Goal: Information Seeking & Learning: Learn about a topic

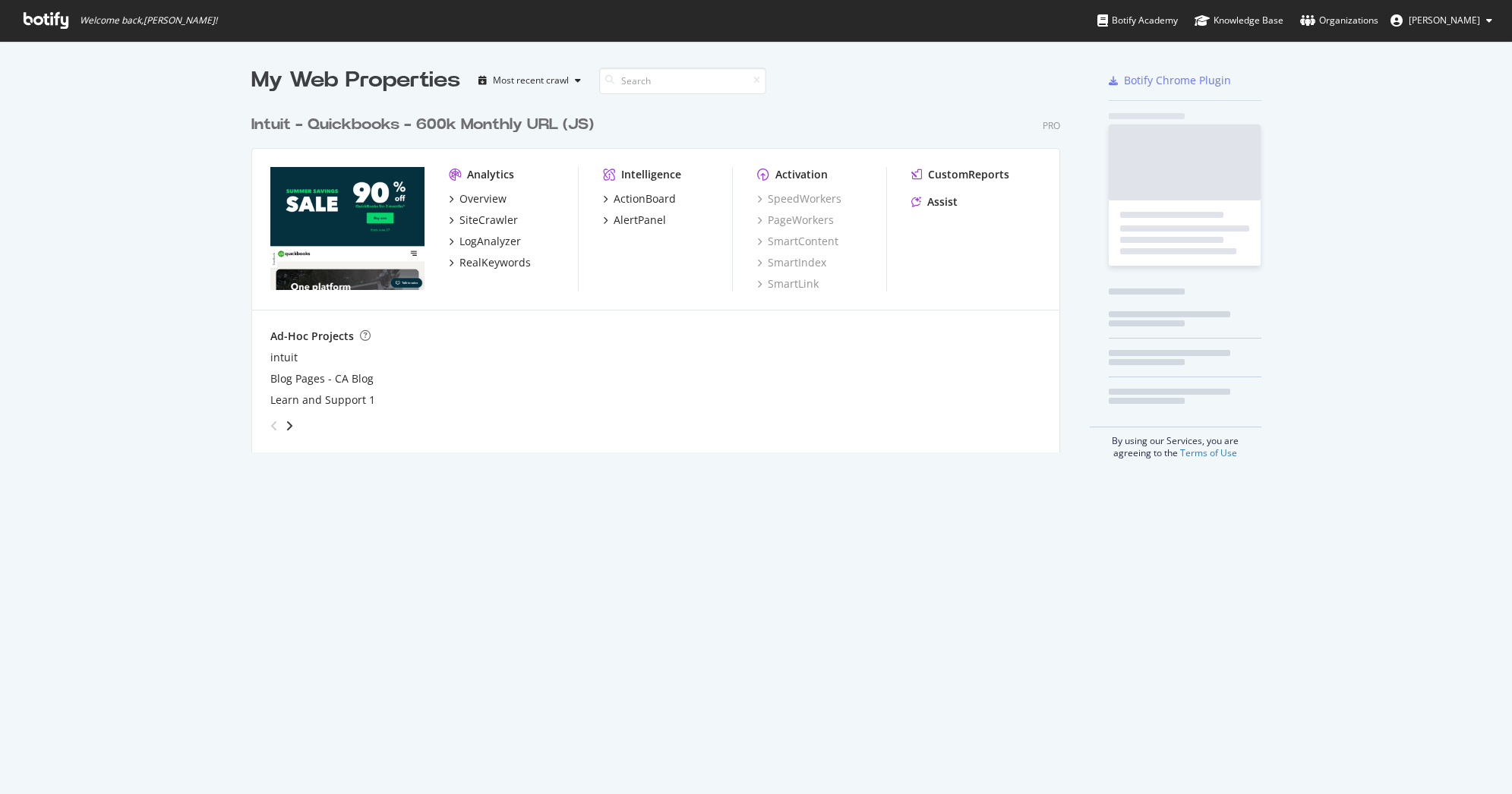
scroll to position [346, 809]
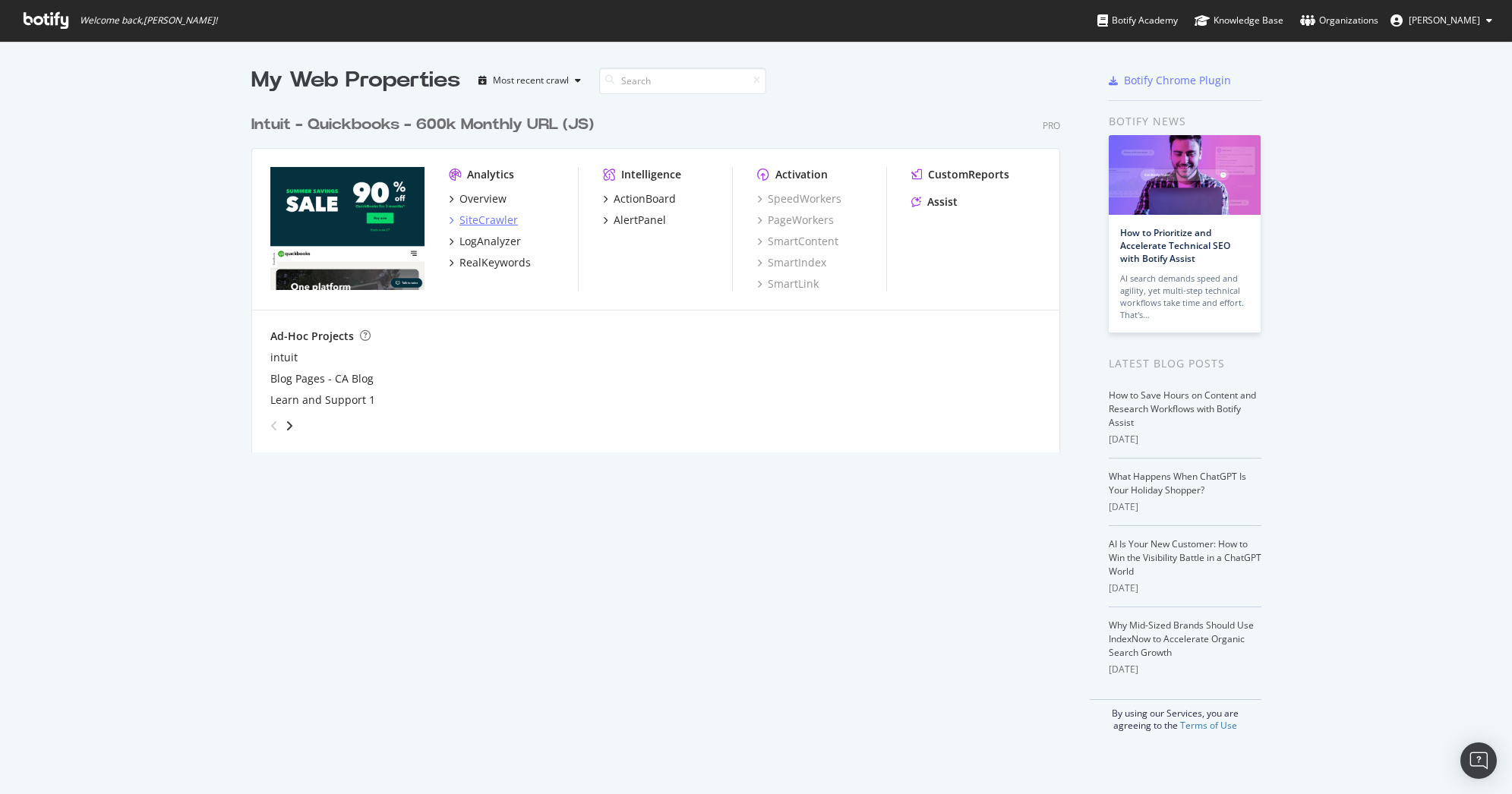
click at [471, 224] on div "SiteCrawler" at bounding box center [488, 220] width 58 height 15
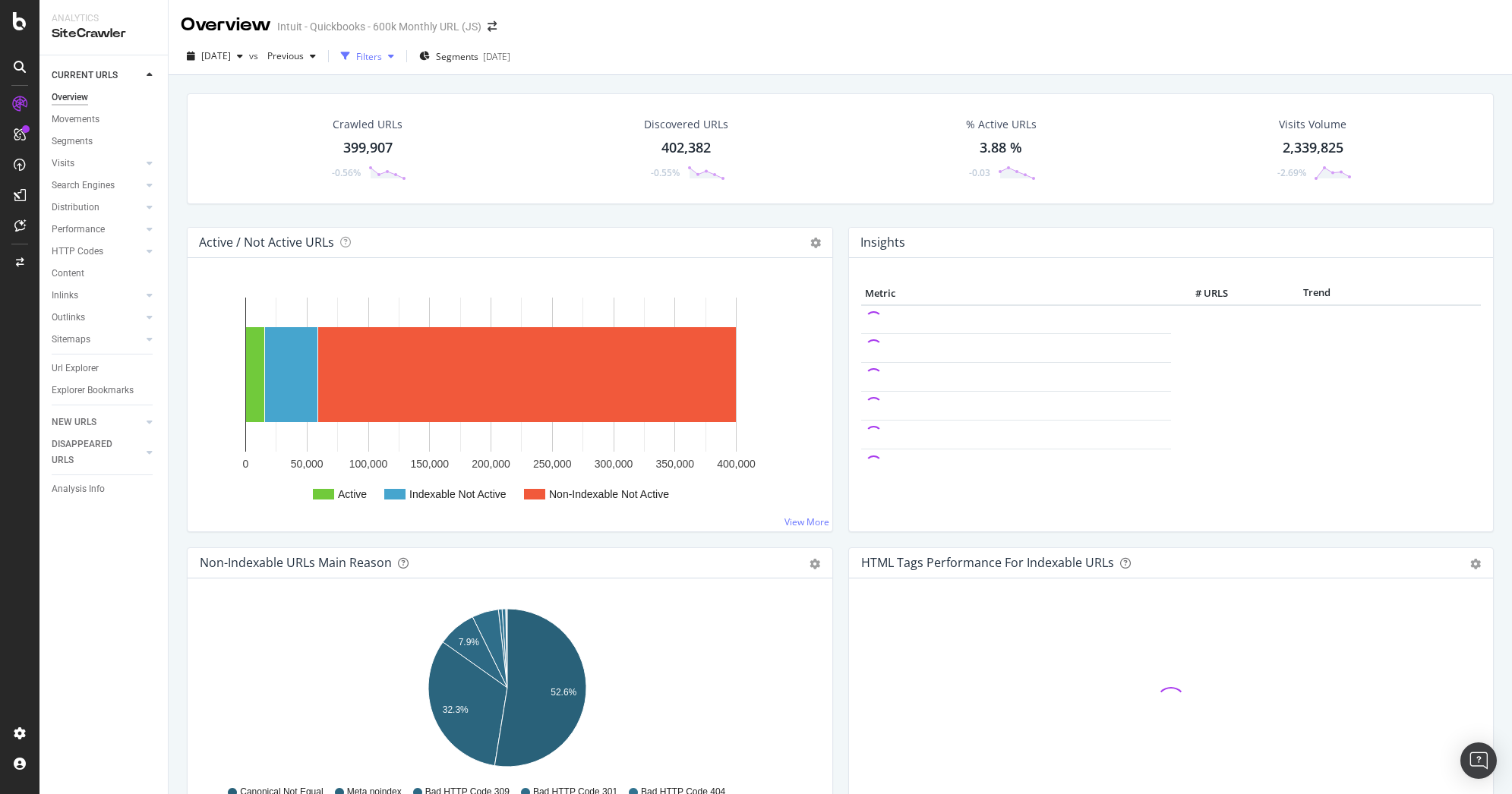
click at [382, 55] on div "Filters" at bounding box center [369, 56] width 25 height 13
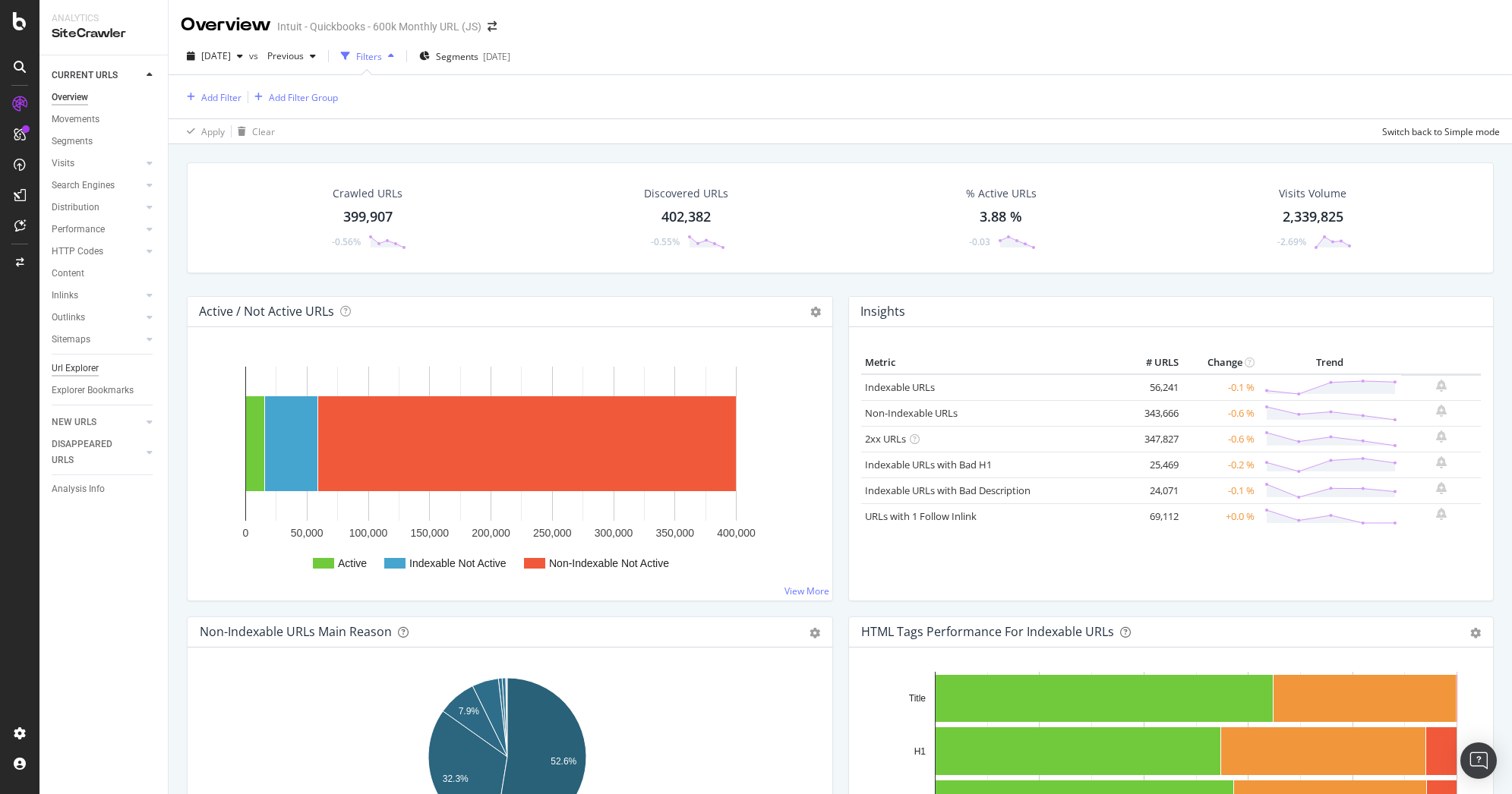
click at [92, 363] on div "Url Explorer" at bounding box center [75, 369] width 47 height 16
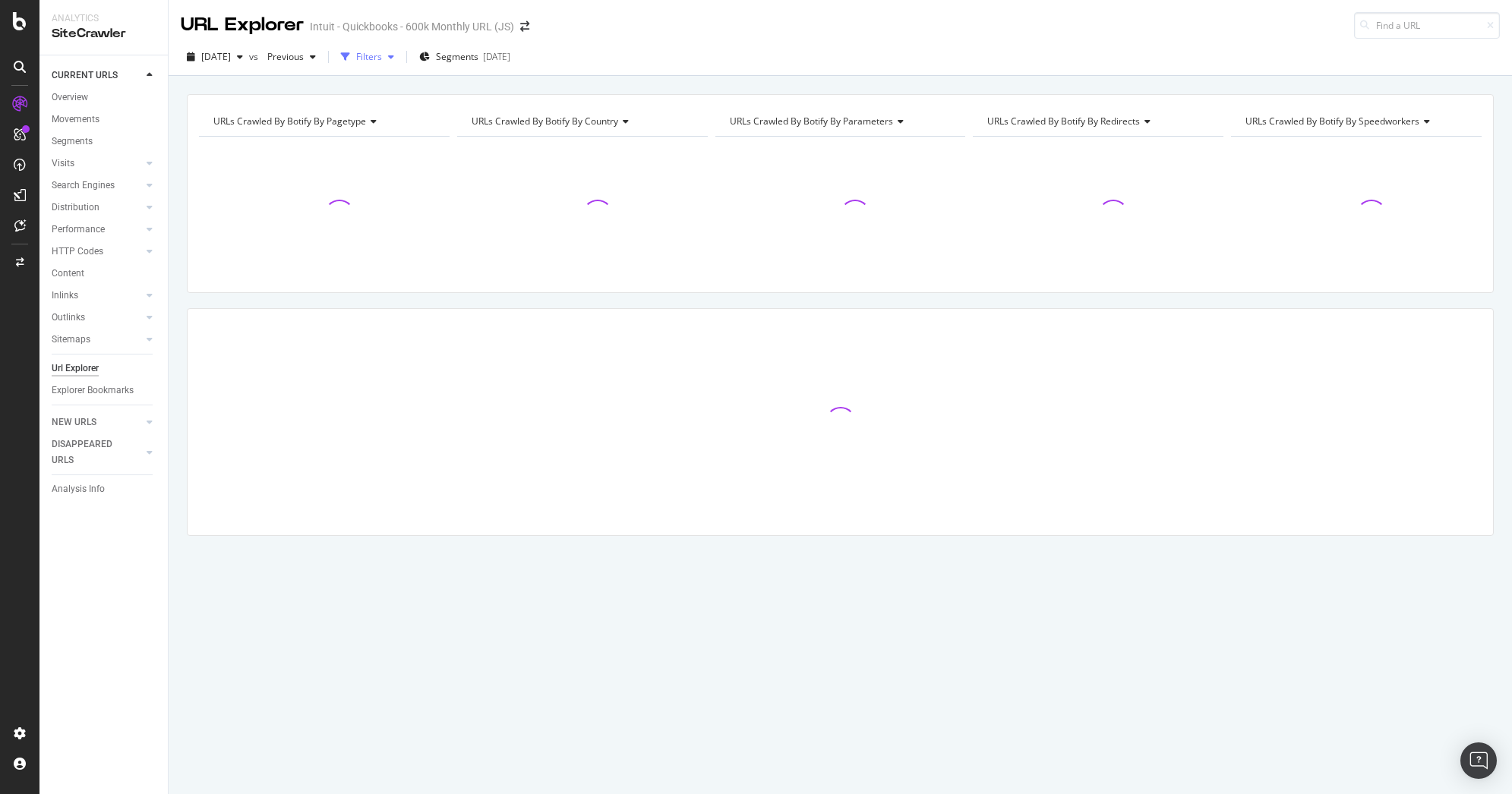
click at [350, 57] on icon "button" at bounding box center [345, 57] width 9 height 9
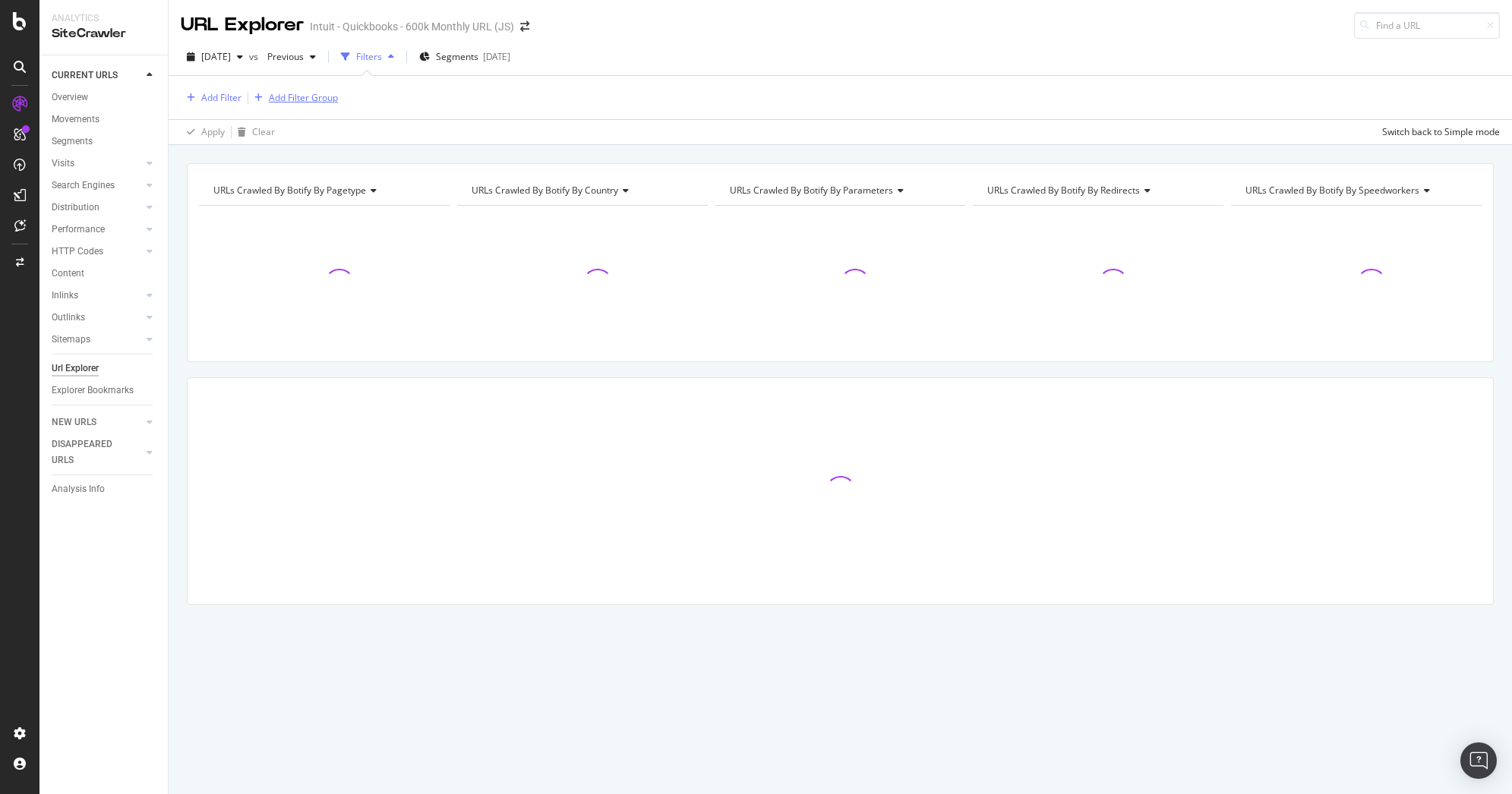
click at [274, 97] on div "Add Filter Group" at bounding box center [303, 97] width 69 height 13
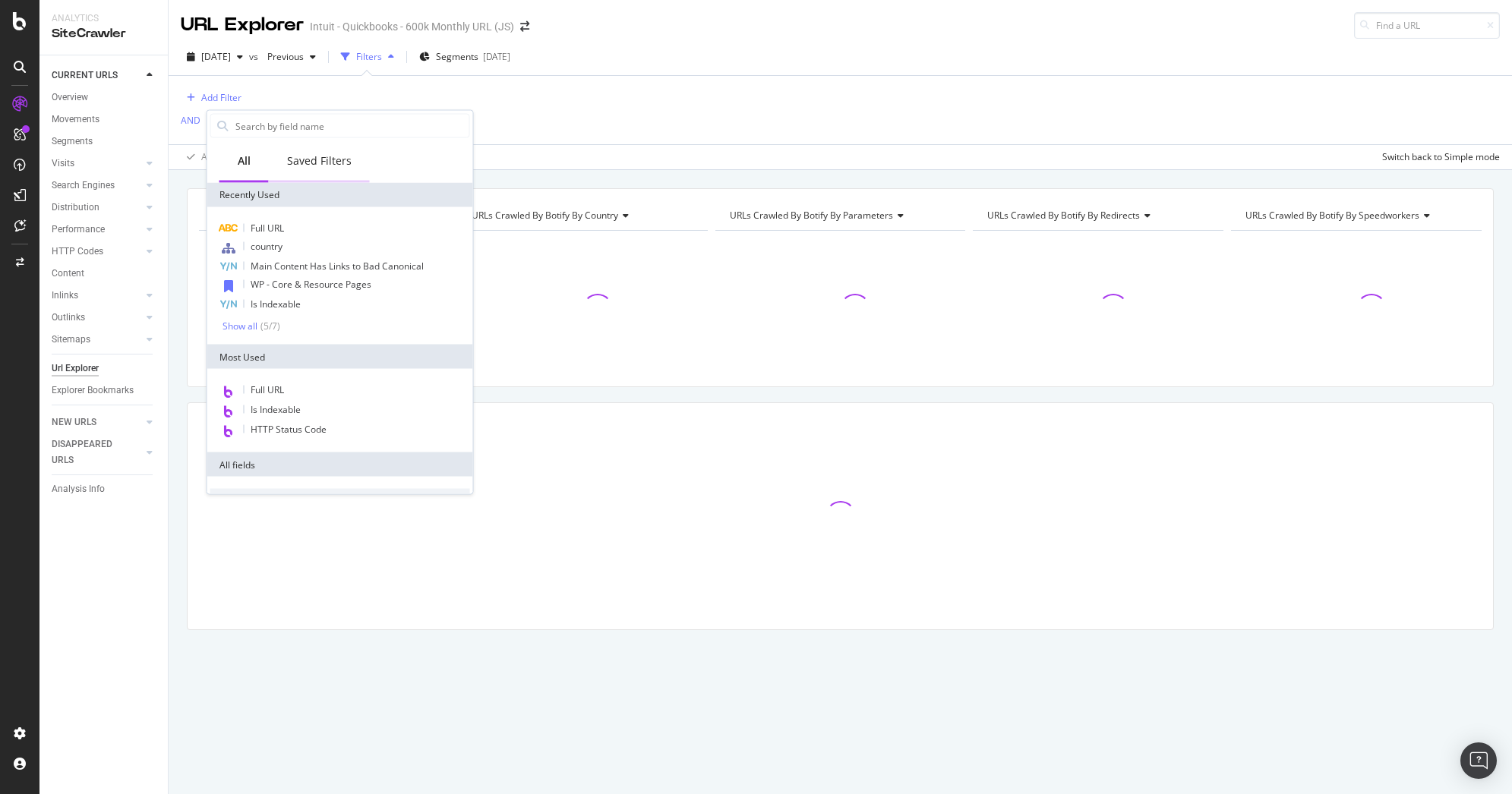
click at [315, 169] on div "Saved Filters" at bounding box center [319, 162] width 101 height 42
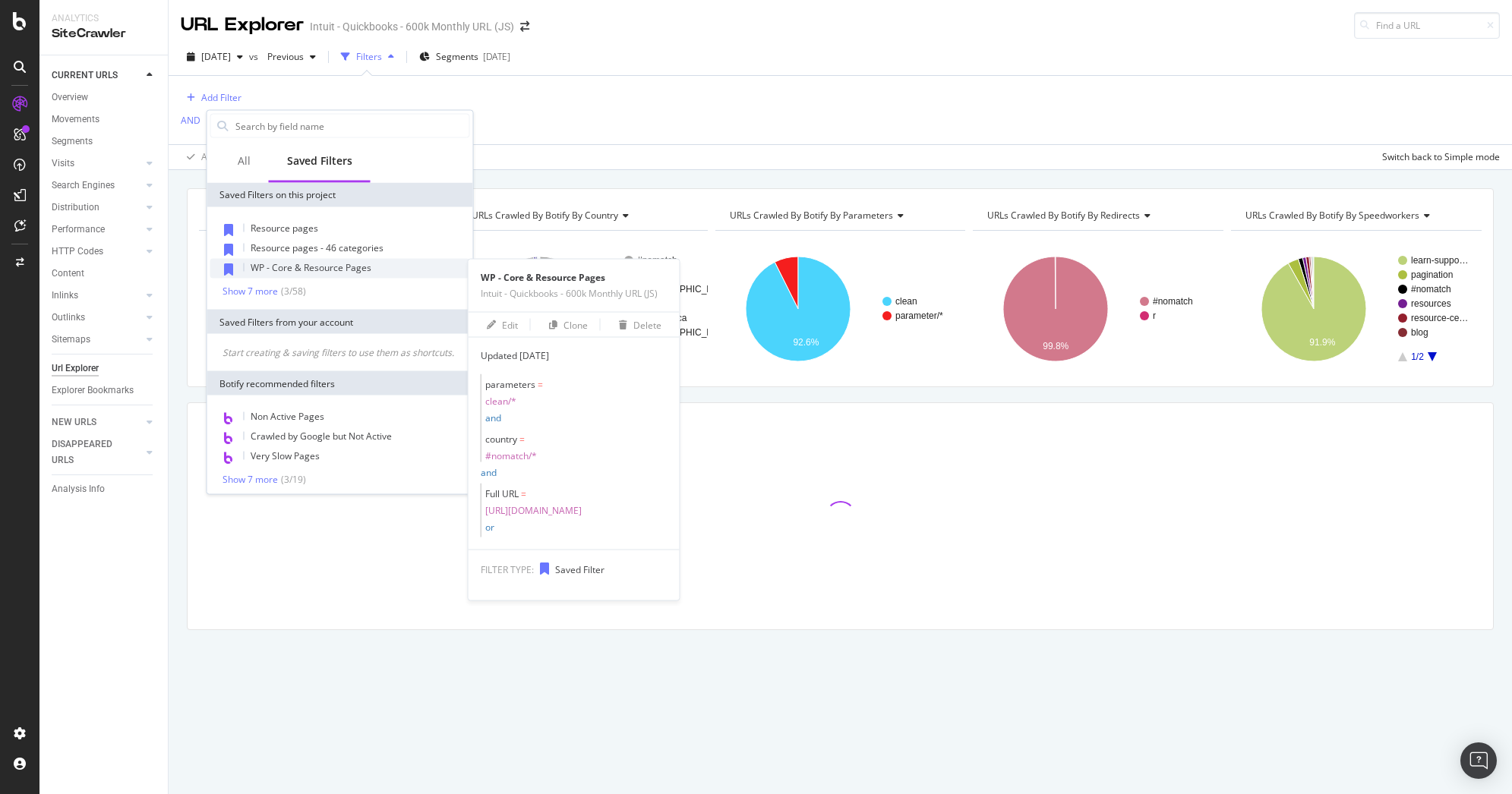
click at [324, 264] on span "WP - Core & Resource Pages" at bounding box center [311, 267] width 120 height 13
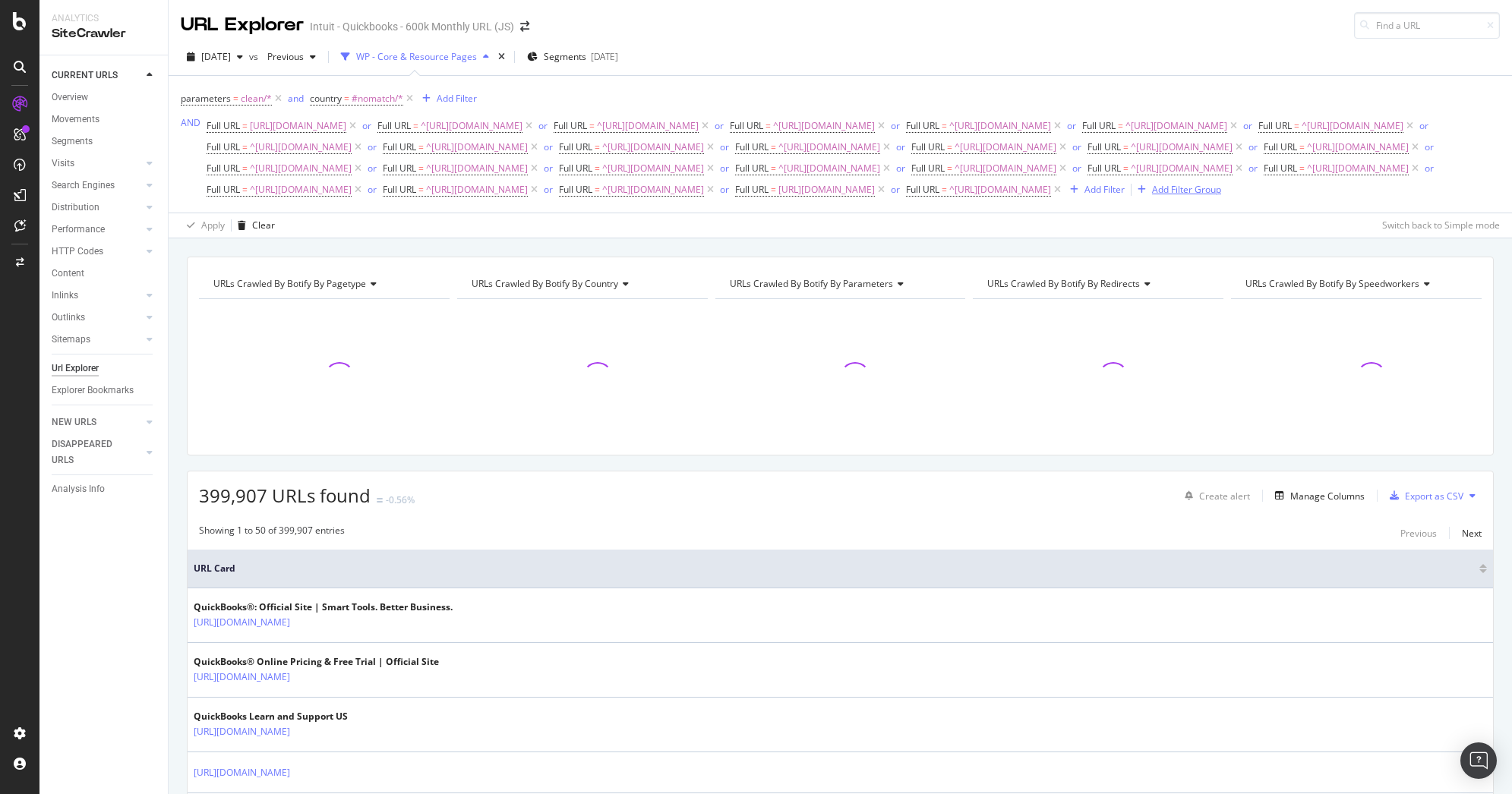
click at [1152, 196] on div "Add Filter Group" at bounding box center [1187, 189] width 69 height 13
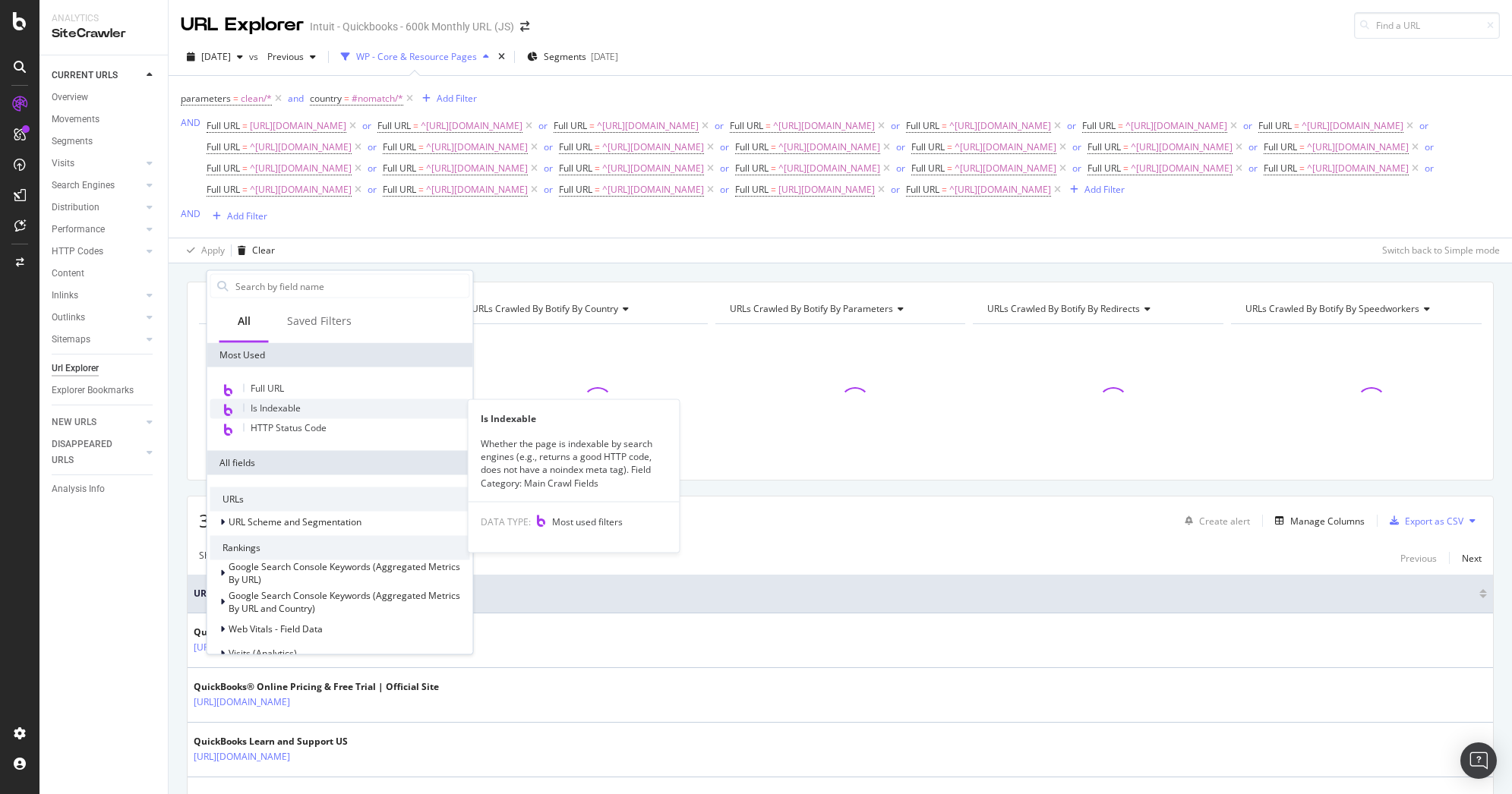
click at [289, 408] on span "Is Indexable" at bounding box center [275, 408] width 50 height 13
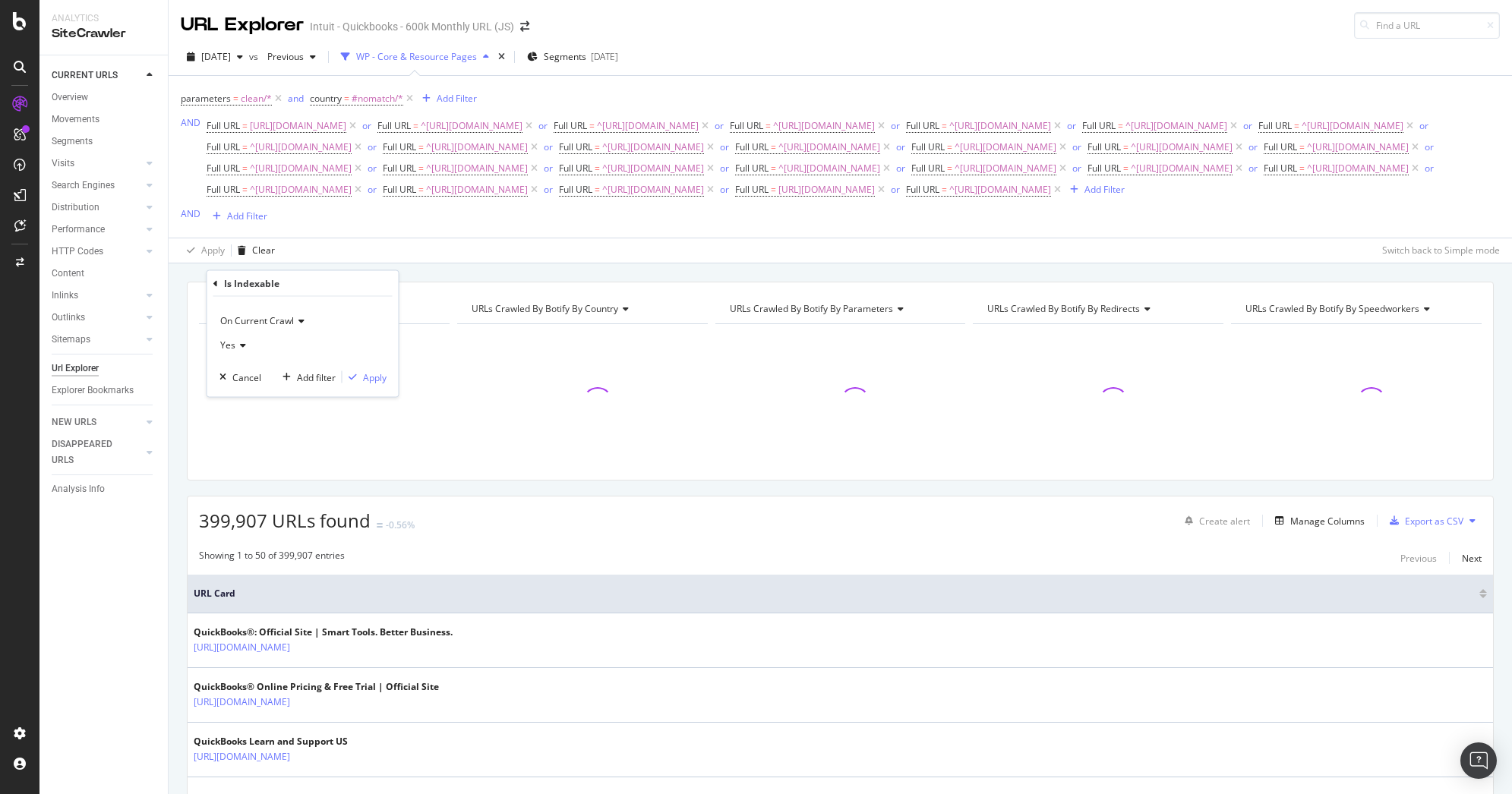
click at [275, 320] on span "On Current Crawl" at bounding box center [257, 320] width 74 height 13
click at [267, 376] on span "On Compared Crawl" at bounding box center [270, 371] width 86 height 13
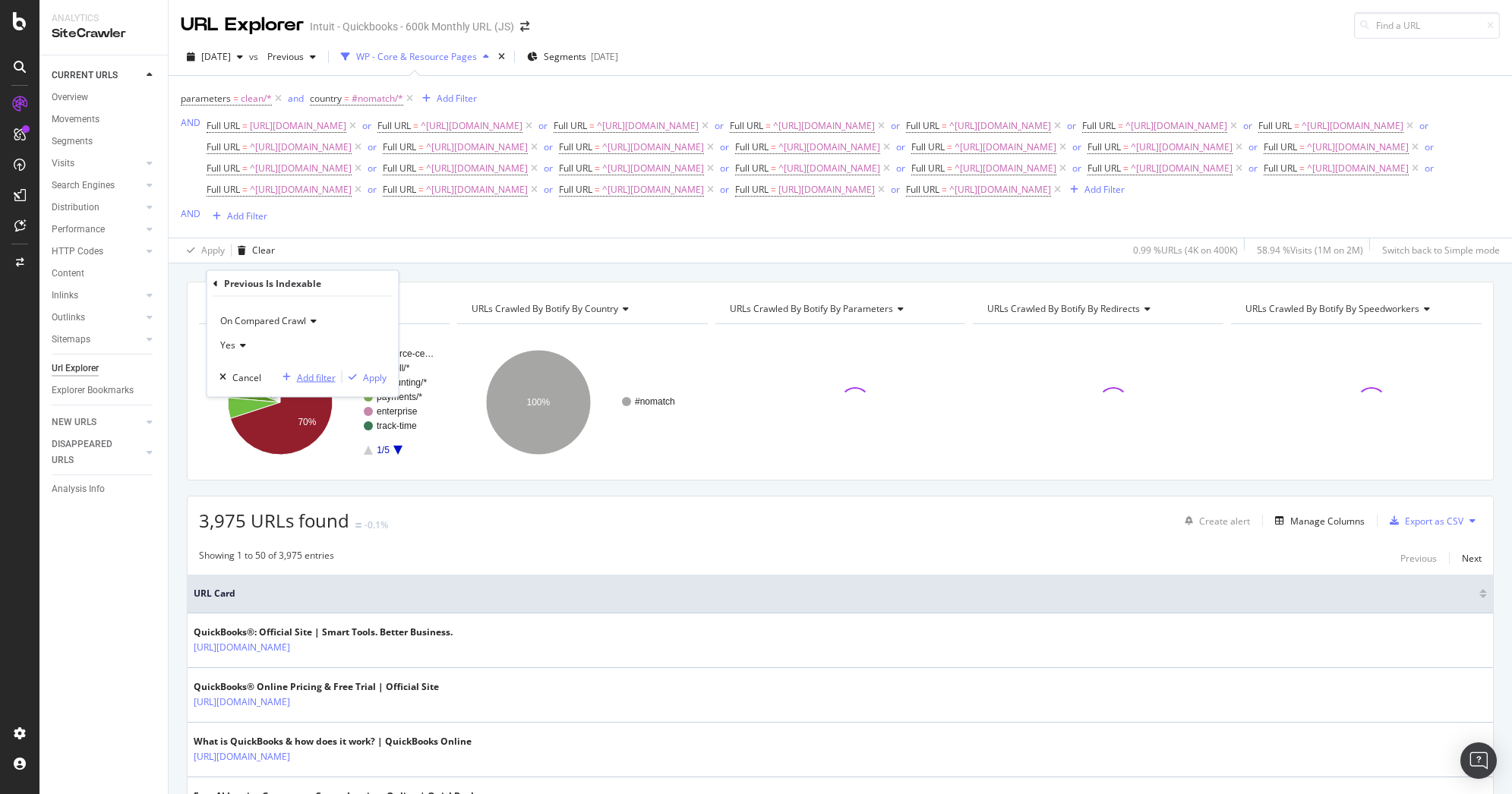
click at [309, 374] on div "Add filter" at bounding box center [316, 376] width 39 height 13
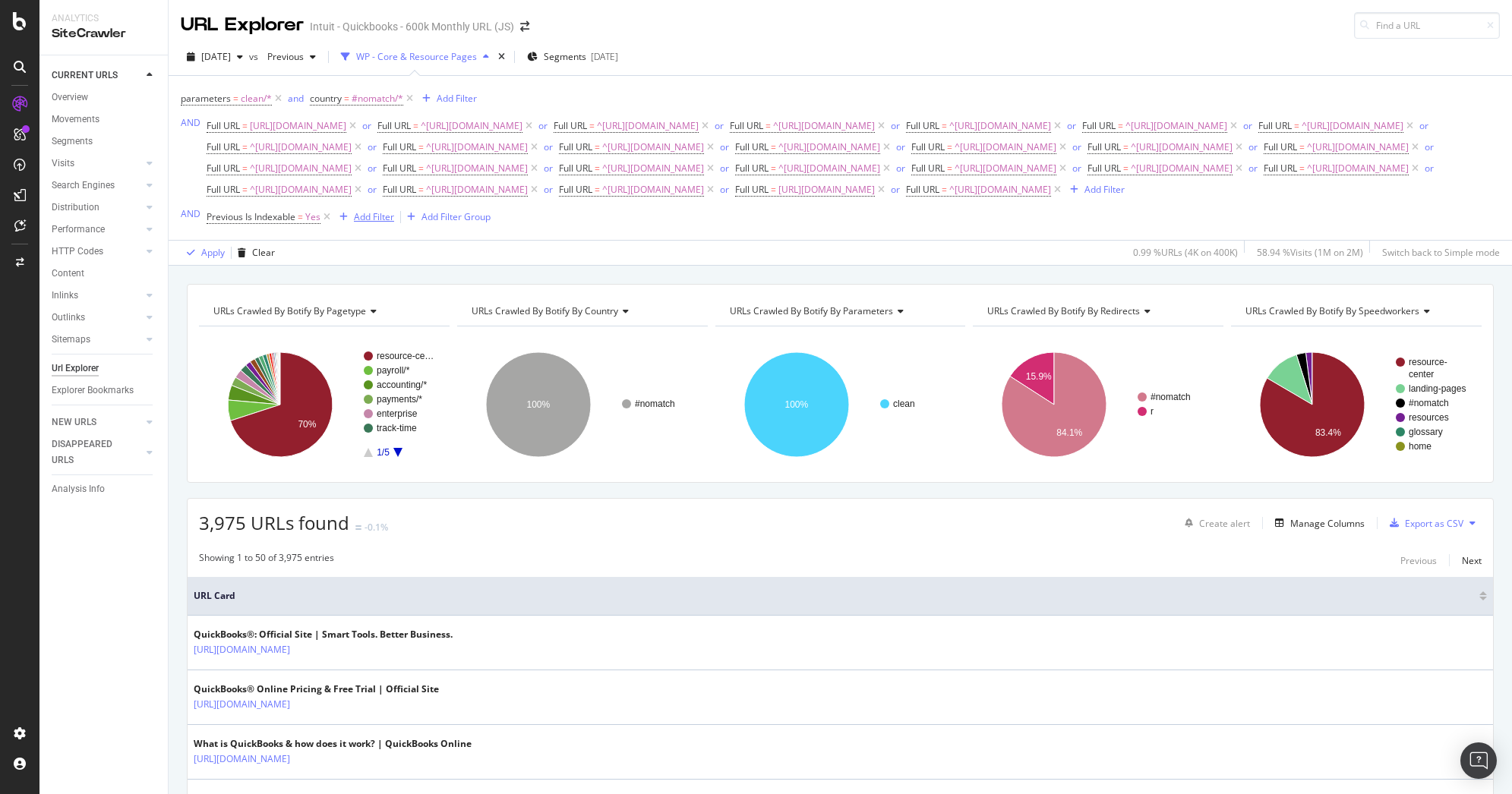
click at [360, 223] on div "Add Filter" at bounding box center [374, 216] width 40 height 13
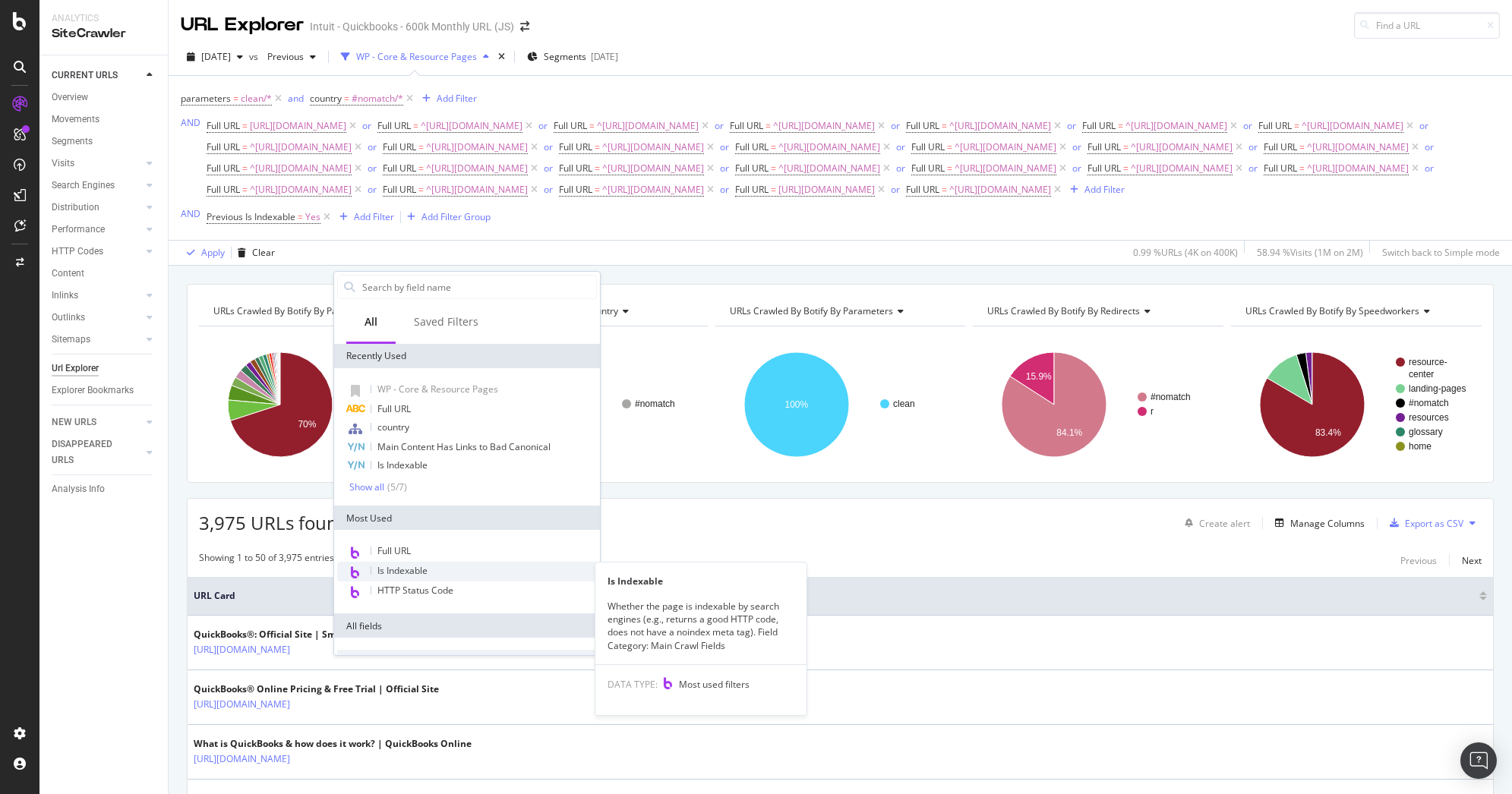
click at [409, 569] on span "Is Indexable" at bounding box center [402, 570] width 50 height 13
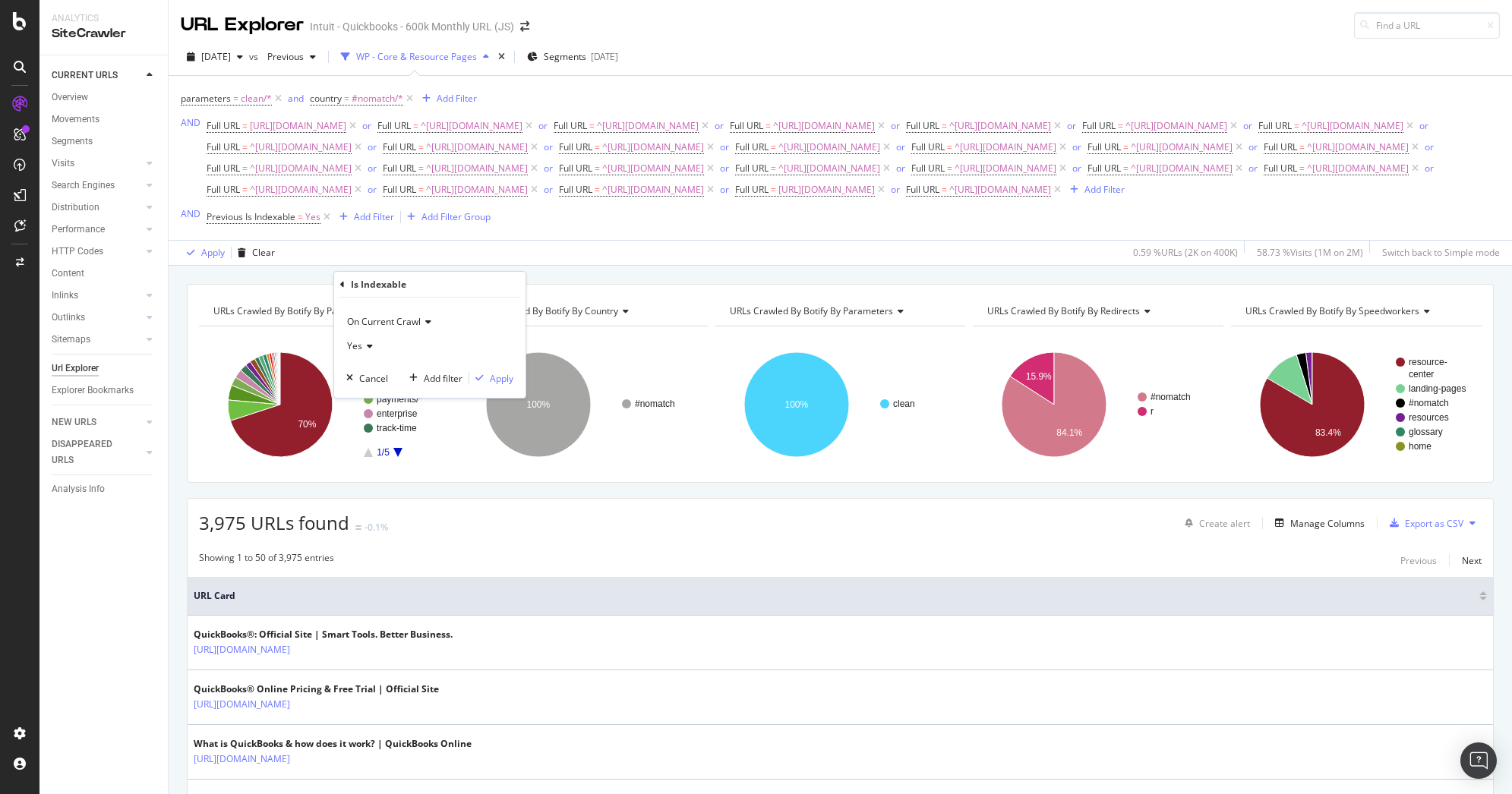
click at [362, 347] on icon at bounding box center [367, 346] width 11 height 9
click at [366, 393] on div "No" at bounding box center [431, 397] width 163 height 19
click at [499, 378] on div "Apply" at bounding box center [502, 378] width 24 height 13
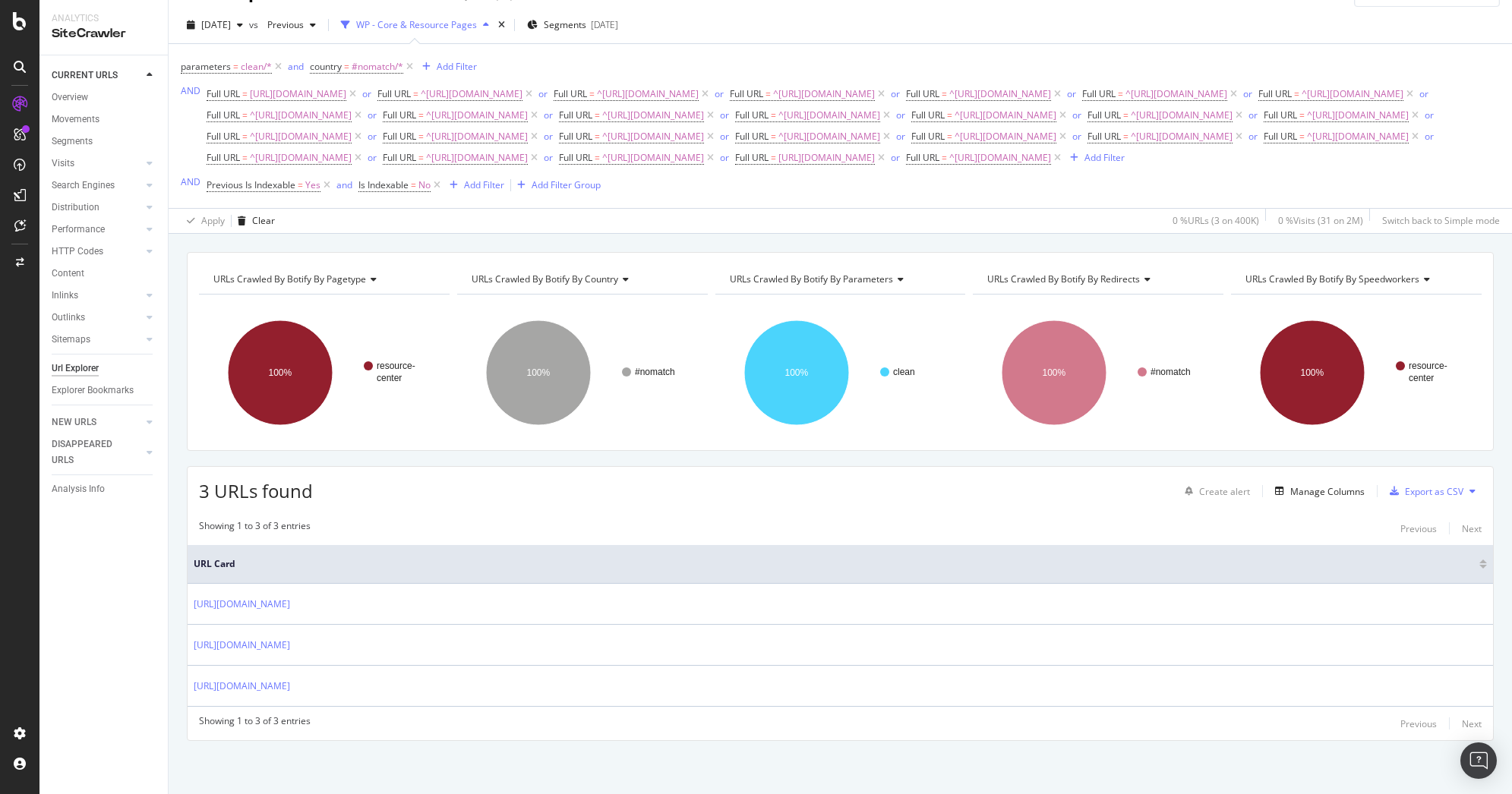
scroll to position [99, 0]
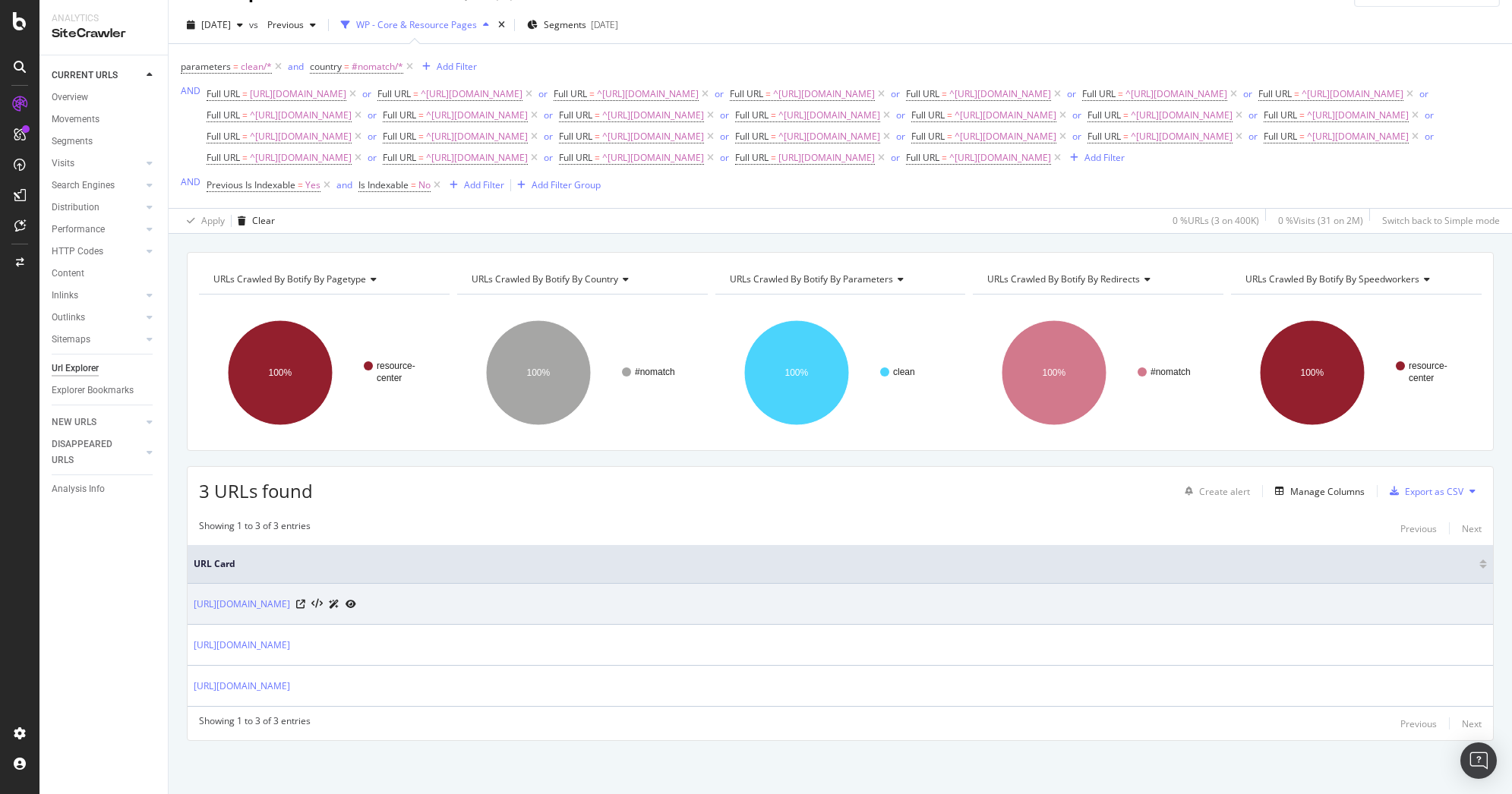
click at [275, 613] on td "[URL][DOMAIN_NAME]" at bounding box center [840, 604] width 1305 height 41
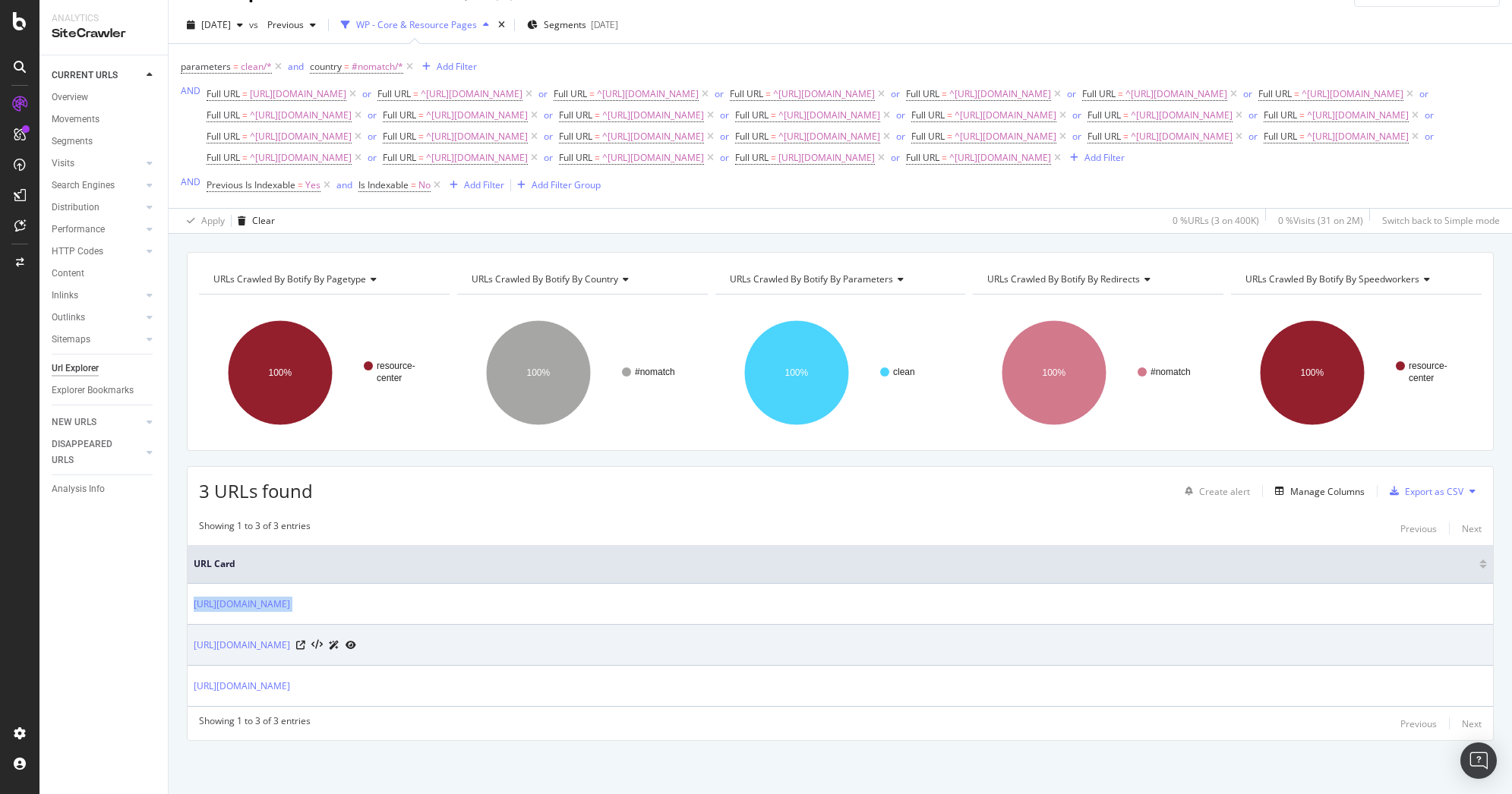
click at [342, 653] on td "[URL][DOMAIN_NAME]" at bounding box center [840, 646] width 1305 height 41
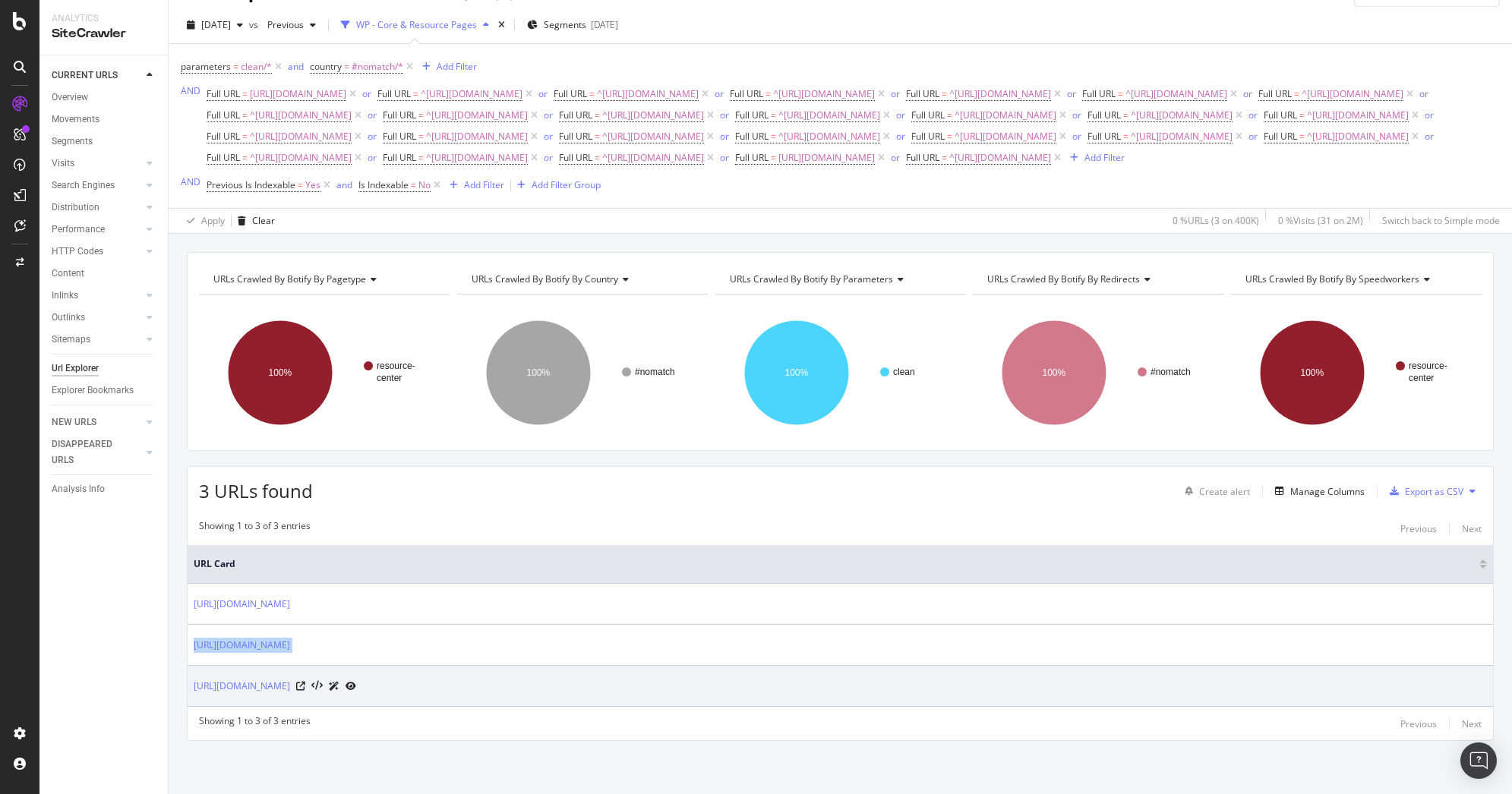
click at [265, 700] on td "[URL][DOMAIN_NAME]" at bounding box center [840, 686] width 1305 height 41
